Goal: Find specific page/section: Find specific page/section

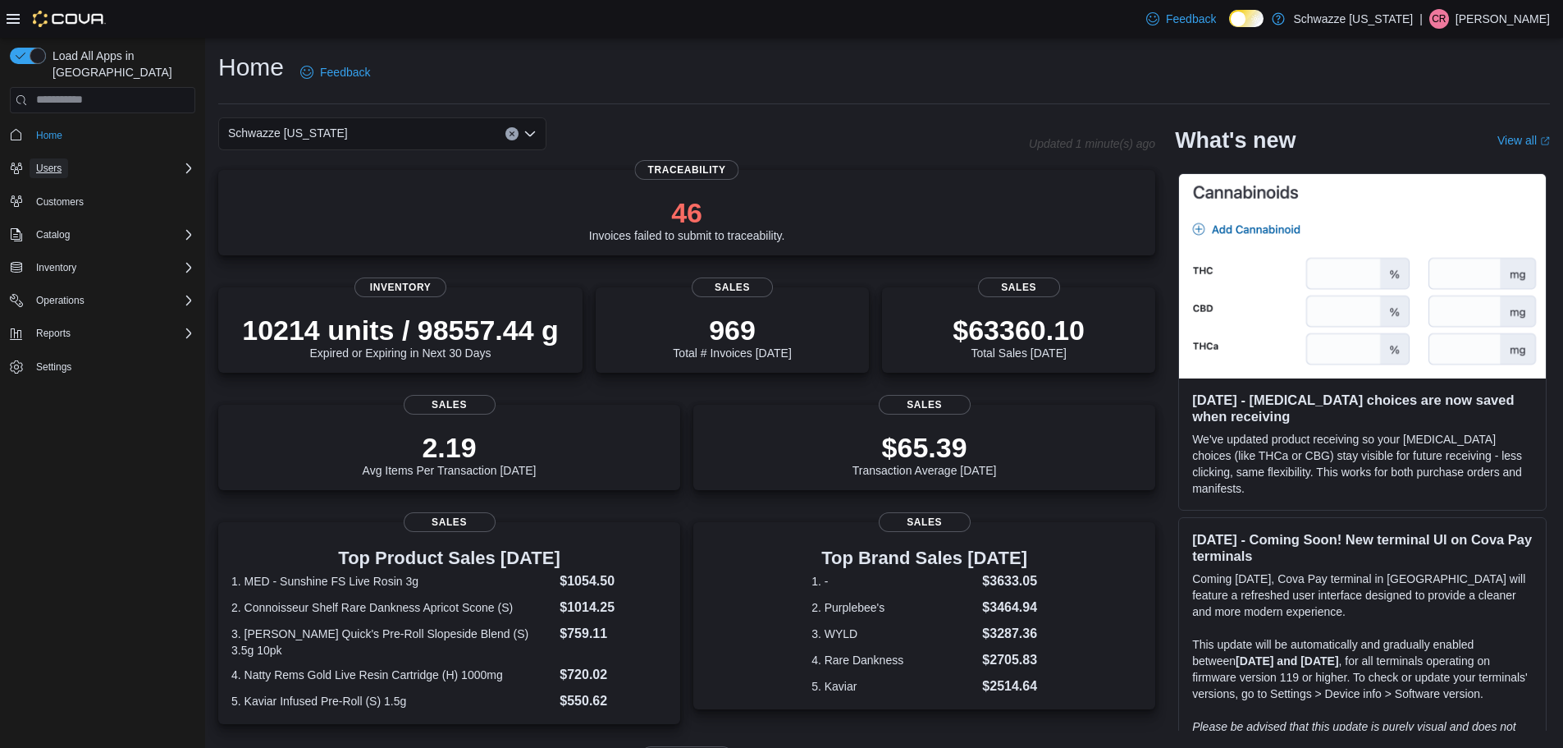
click at [58, 162] on span "Users" at bounding box center [48, 168] width 25 height 13
click at [52, 208] on span "Users" at bounding box center [42, 214] width 25 height 13
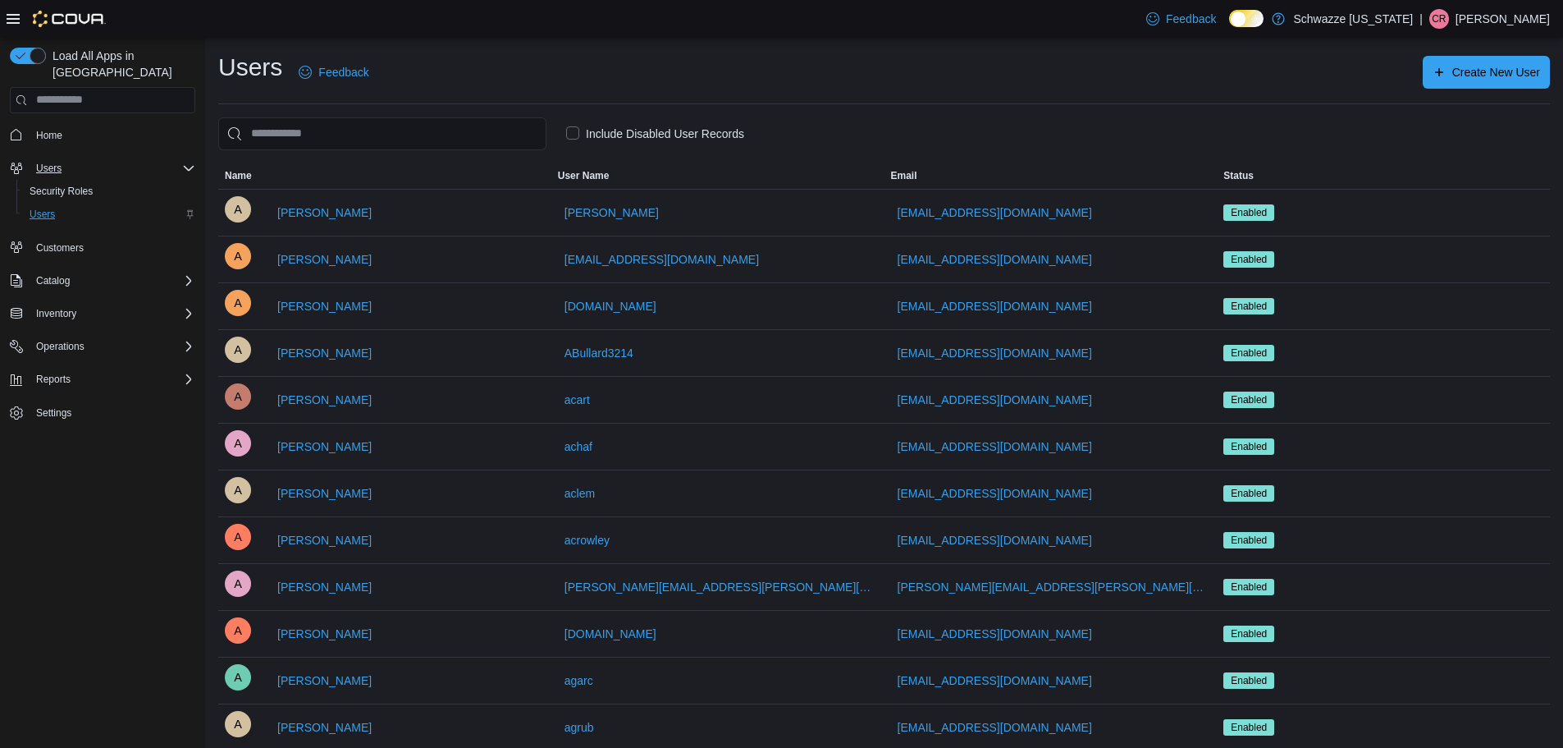
click at [689, 19] on div "Feedback Dark Mode Schwazze [US_STATE] | CR [PERSON_NAME]" at bounding box center [781, 19] width 1563 height 38
